Goal: Transaction & Acquisition: Purchase product/service

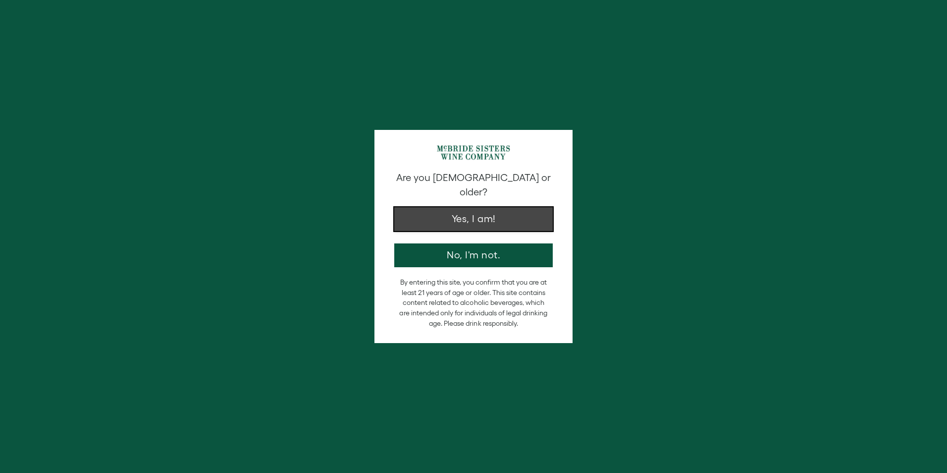
click at [475, 207] on button "Yes, I am!" at bounding box center [473, 219] width 159 height 24
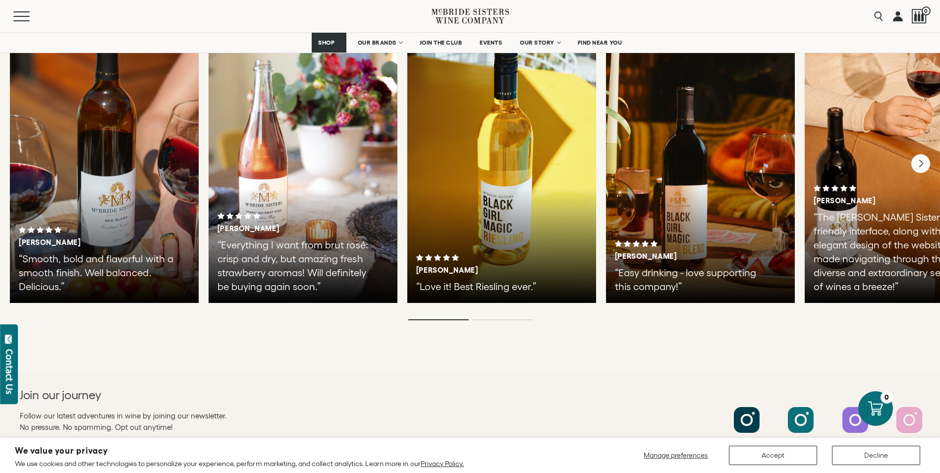
scroll to position [1689, 0]
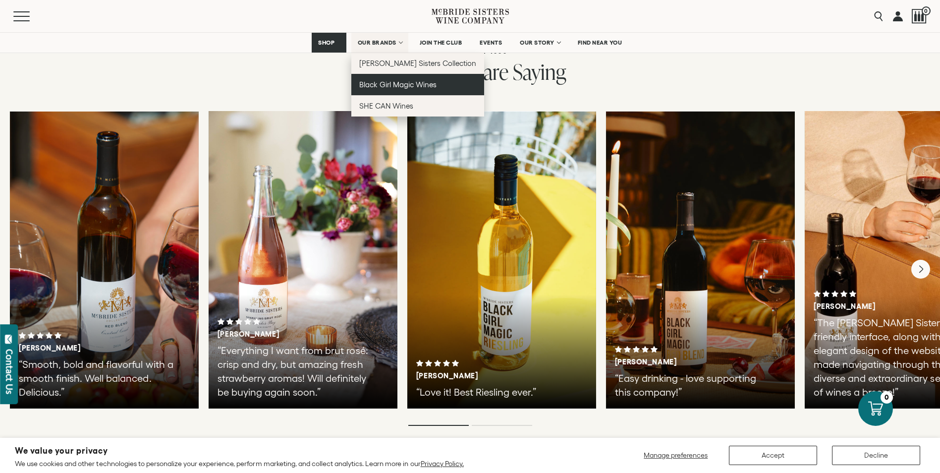
click at [393, 89] on link "Black Girl Magic Wines" at bounding box center [417, 84] width 133 height 21
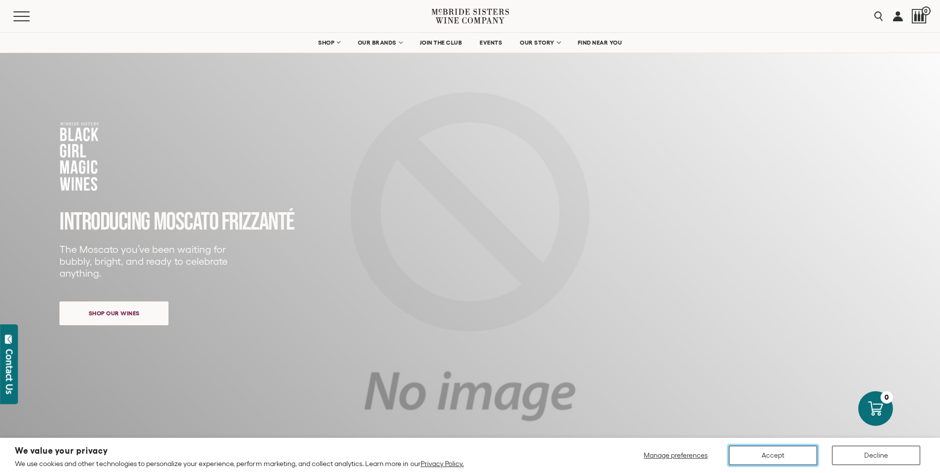
click at [794, 454] on button "Accept" at bounding box center [773, 454] width 88 height 19
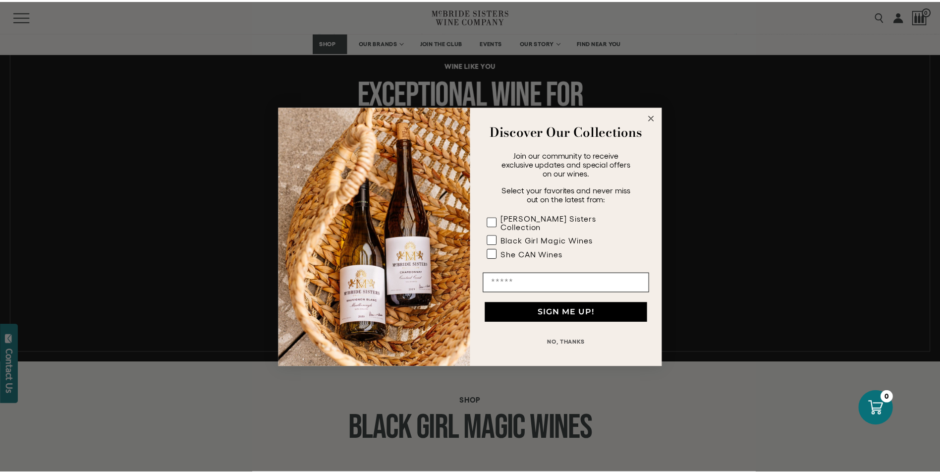
scroll to position [695, 0]
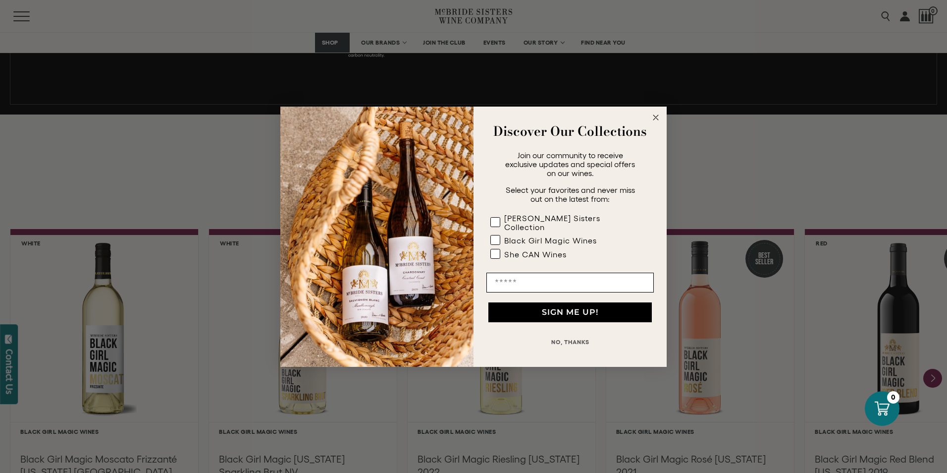
drag, startPoint x: 658, startPoint y: 120, endPoint x: 656, endPoint y: 115, distance: 5.2
click at [656, 115] on icon "Close dialog" at bounding box center [656, 117] width 12 height 12
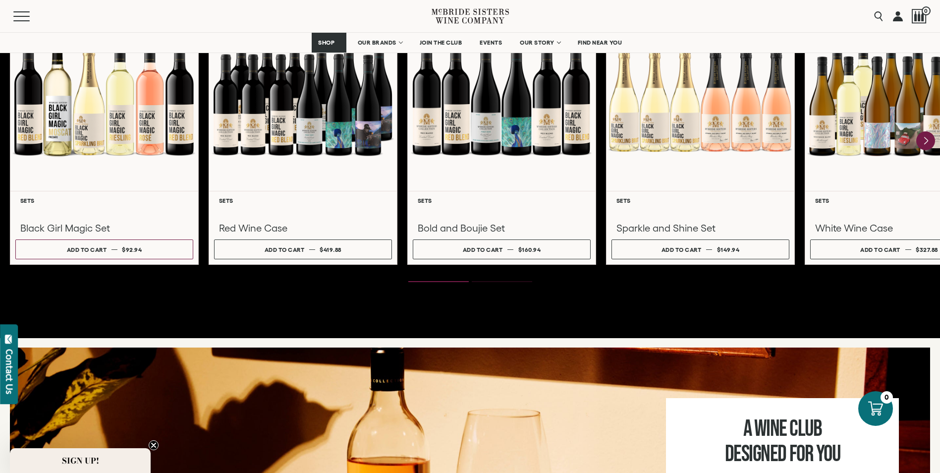
scroll to position [1389, 0]
